Goal: Task Accomplishment & Management: Manage account settings

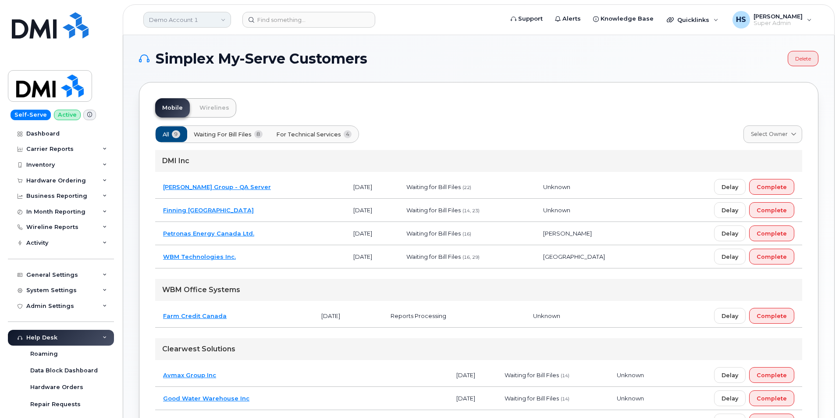
click at [202, 18] on link "Demo Account 1" at bounding box center [187, 20] width 88 height 16
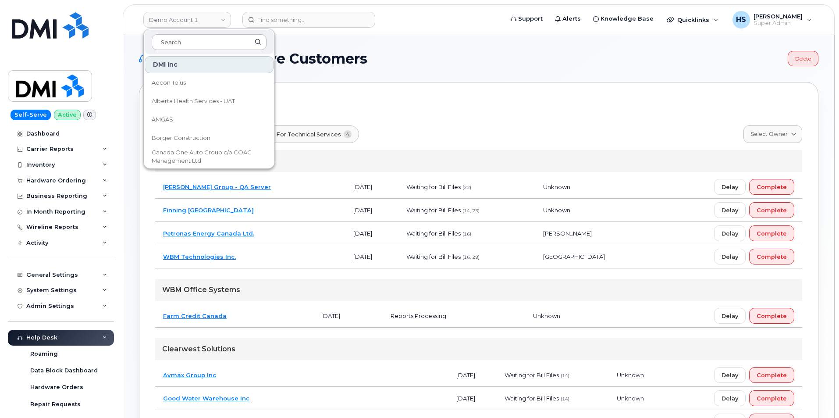
click at [187, 44] on input at bounding box center [209, 42] width 115 height 16
type input "finning"
click at [194, 138] on span "Finning Canada" at bounding box center [194, 138] width 84 height 9
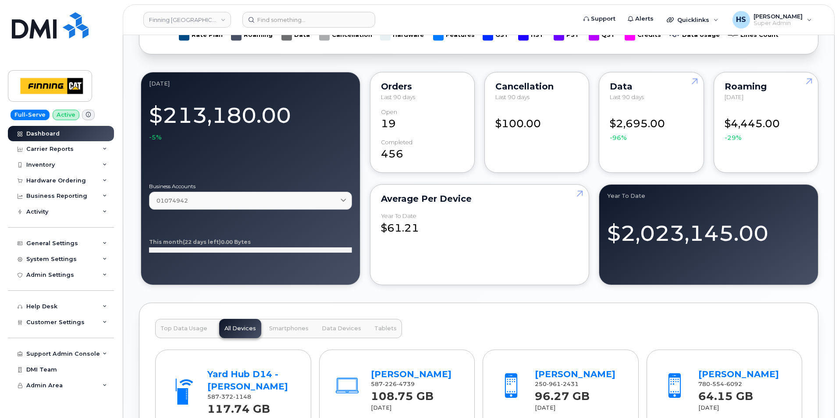
scroll to position [635, 0]
click at [104, 321] on icon at bounding box center [105, 322] width 4 height 4
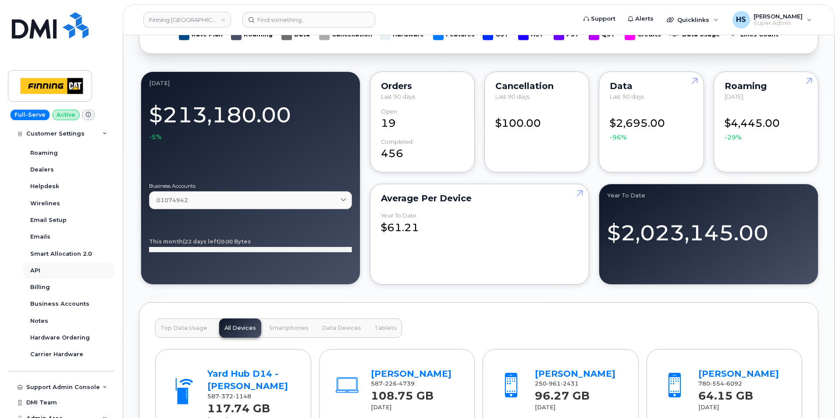
scroll to position [219, 0]
click at [45, 285] on div "Billing" at bounding box center [40, 287] width 20 height 8
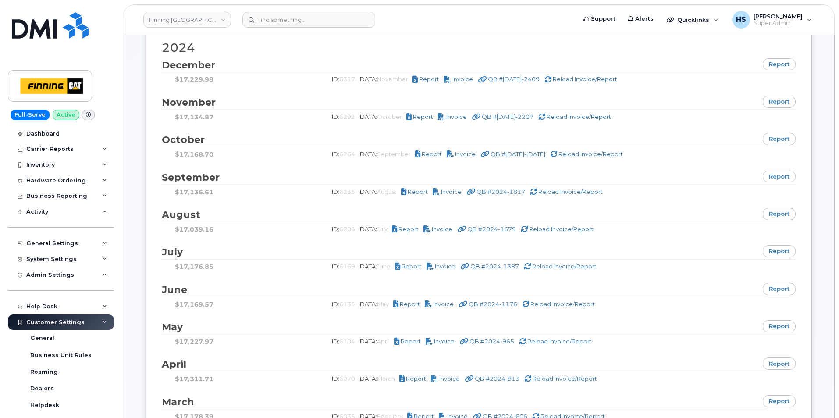
scroll to position [789, 0]
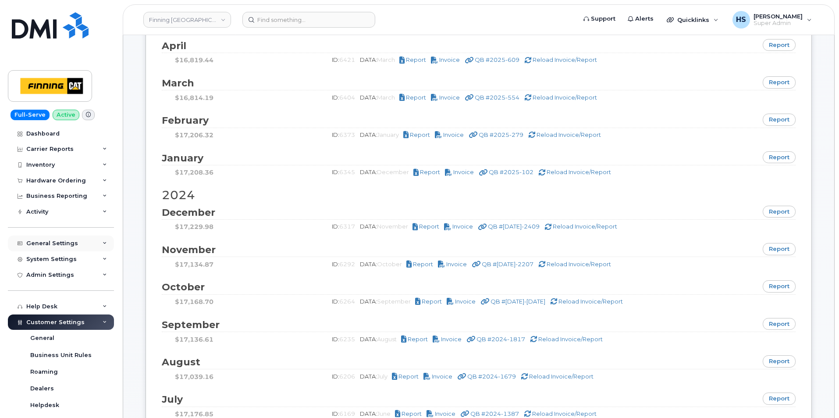
click at [67, 242] on div "General Settings" at bounding box center [52, 243] width 52 height 7
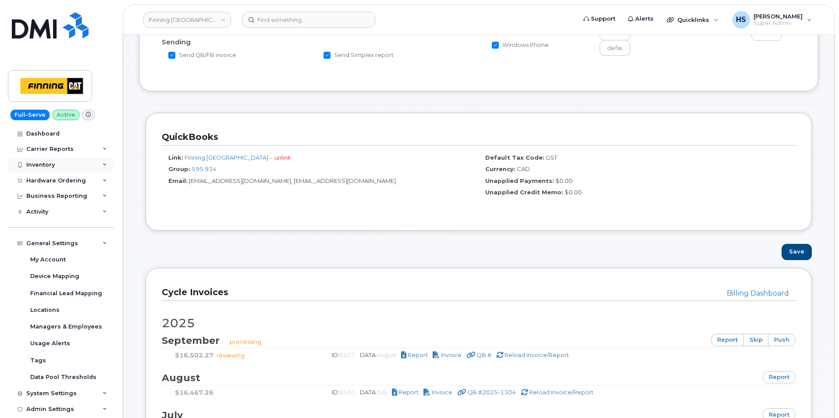
scroll to position [307, 0]
click at [46, 133] on div "Dashboard" at bounding box center [42, 133] width 33 height 7
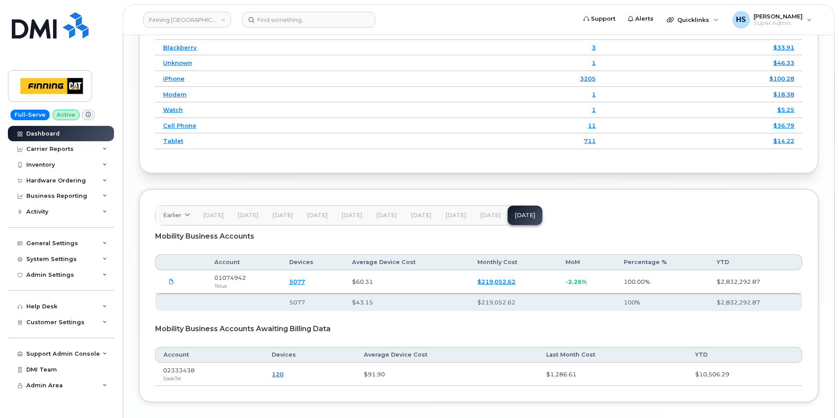
scroll to position [1270, 0]
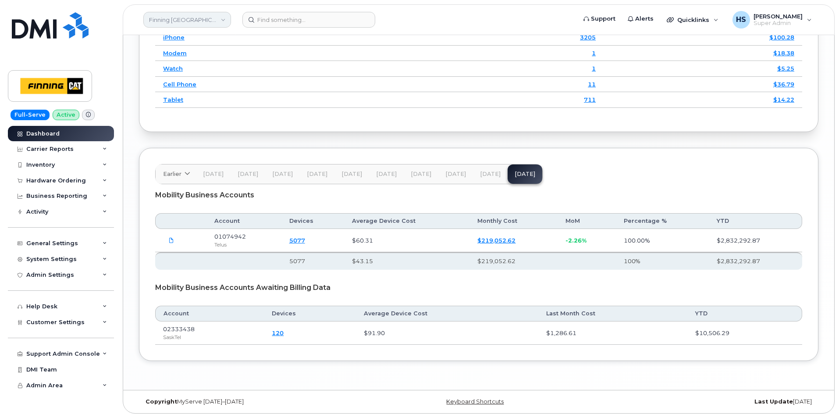
click at [179, 21] on link "Finning [GEOGRAPHIC_DATA]" at bounding box center [187, 20] width 88 height 16
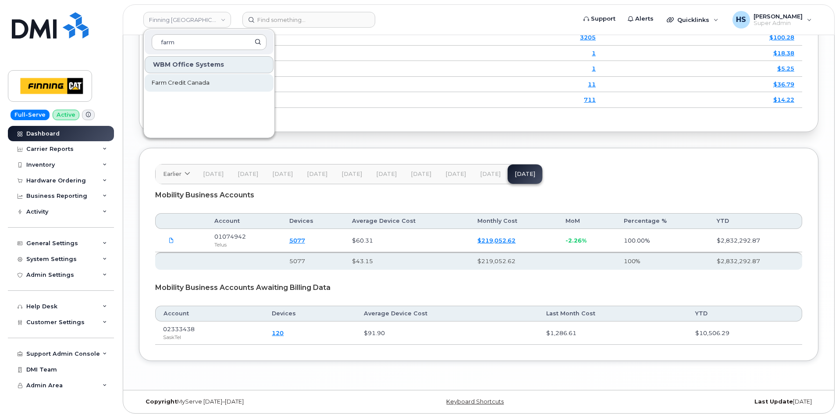
type input "farm"
click at [181, 83] on span "Farm Credit Canada" at bounding box center [181, 82] width 58 height 9
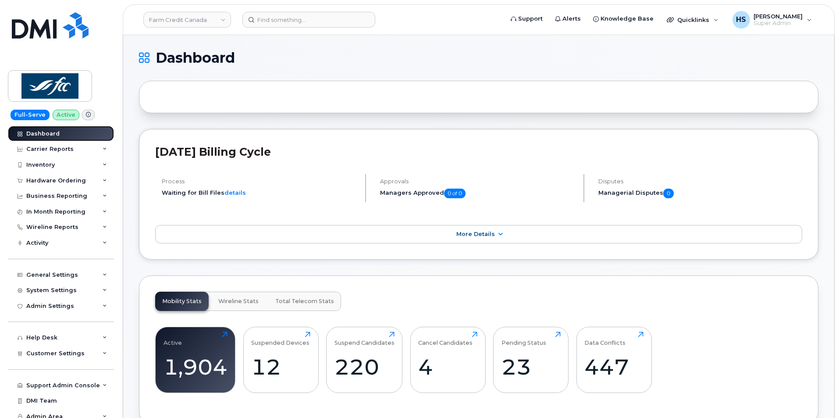
click at [44, 134] on div "Dashboard" at bounding box center [42, 133] width 33 height 7
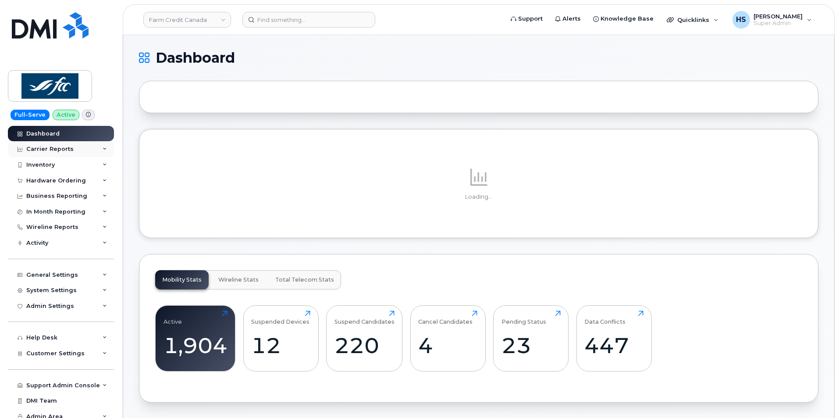
click at [71, 149] on div "Carrier Reports" at bounding box center [61, 149] width 106 height 16
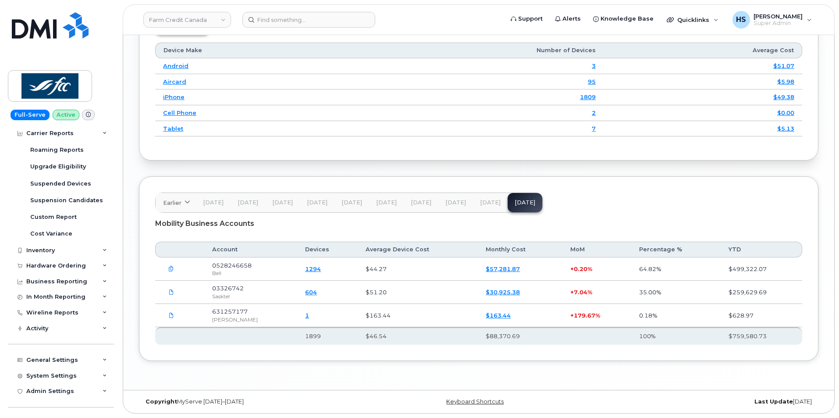
scroll to position [224, 0]
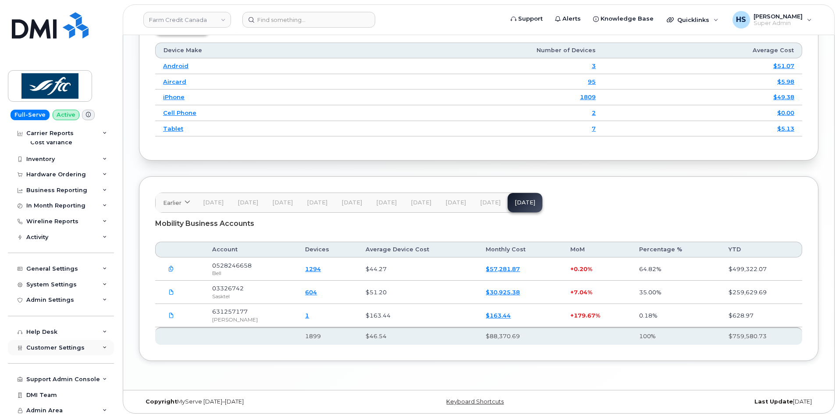
click at [55, 348] on span "Customer Settings" at bounding box center [55, 347] width 58 height 7
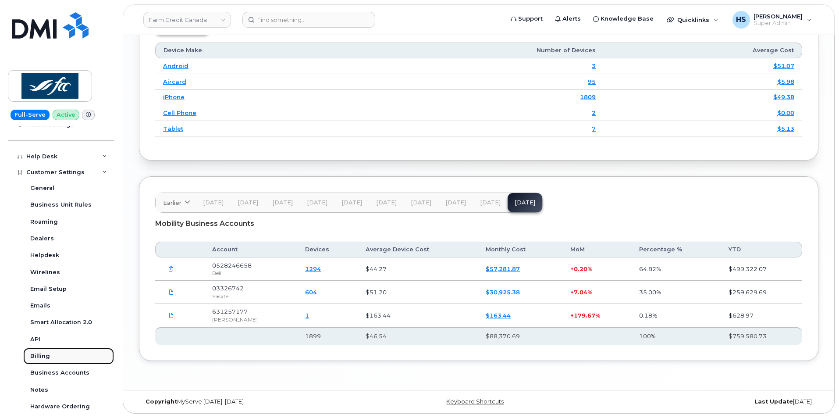
click at [44, 356] on div "Billing" at bounding box center [40, 356] width 20 height 8
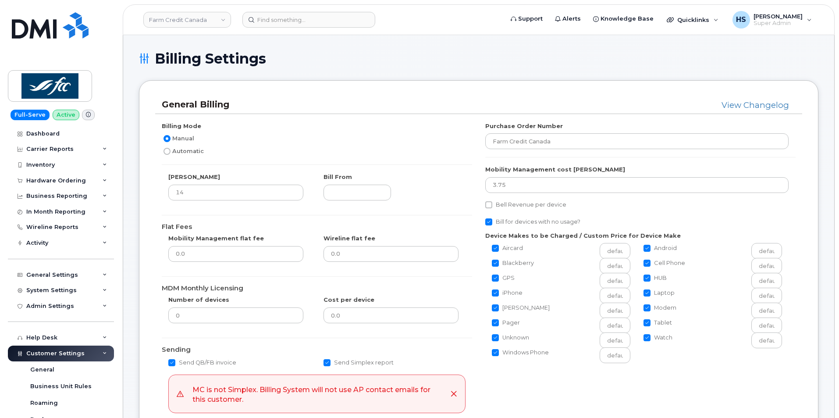
click at [166, 150] on input "Automatic" at bounding box center [167, 151] width 7 height 7
radio input "true"
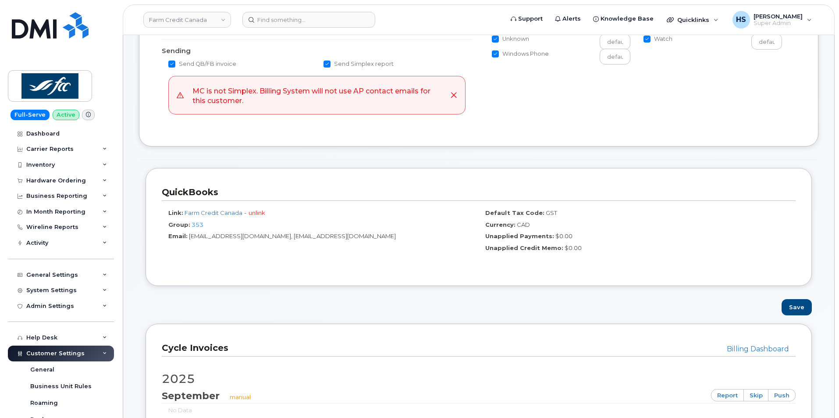
scroll to position [307, 0]
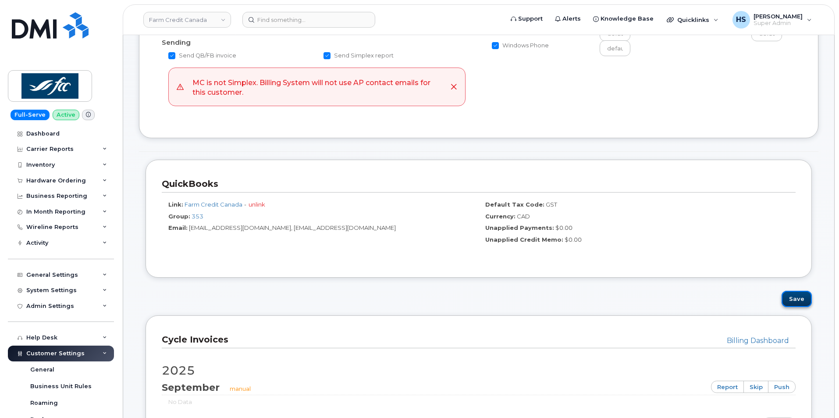
click at [793, 297] on button "Save" at bounding box center [797, 299] width 30 height 16
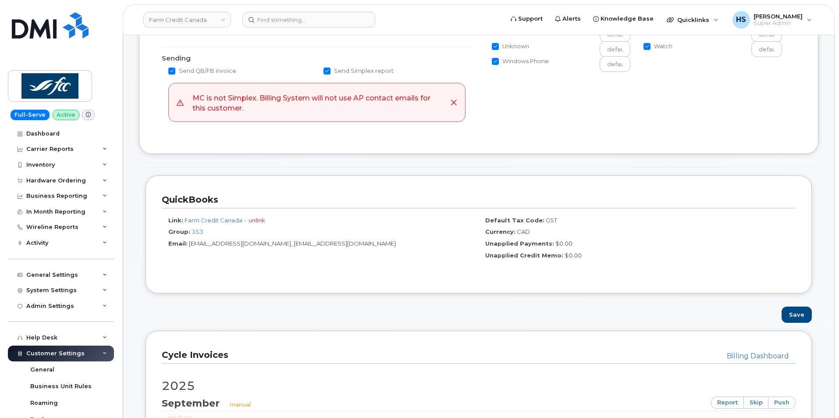
scroll to position [482, 0]
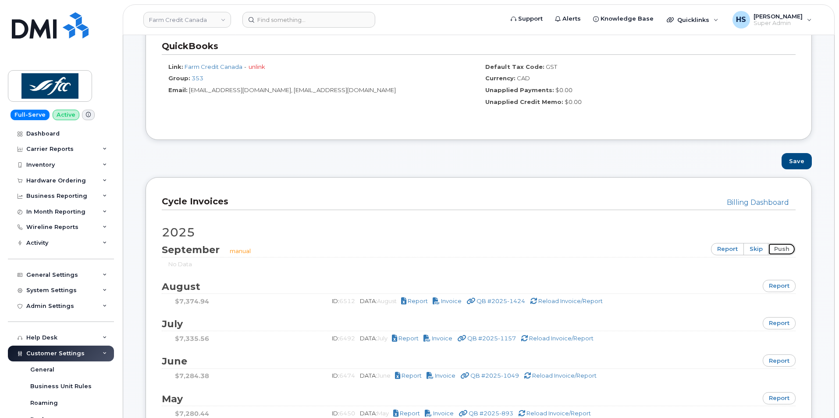
click at [780, 248] on link "push" at bounding box center [782, 249] width 28 height 12
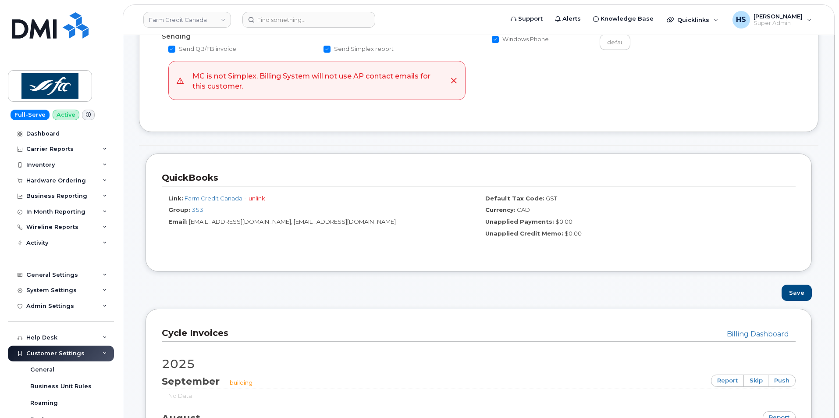
scroll to position [614, 0]
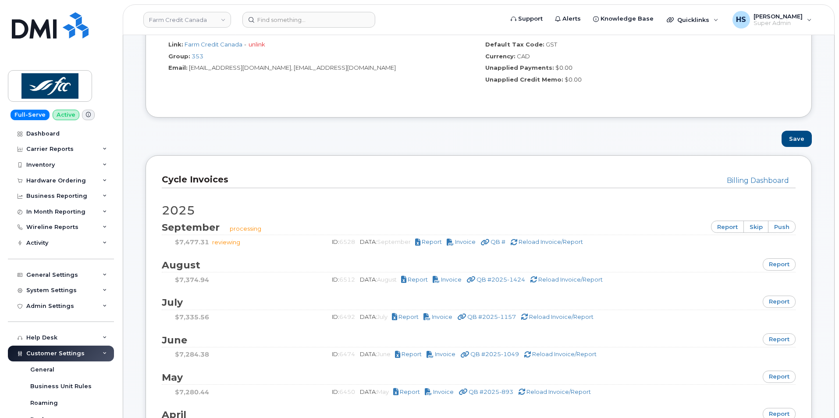
scroll to position [482, 0]
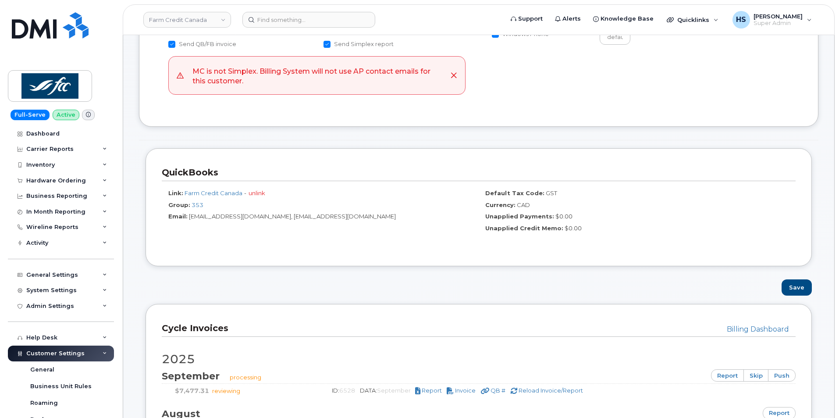
scroll to position [263, 0]
